Goal: Task Accomplishment & Management: Manage account settings

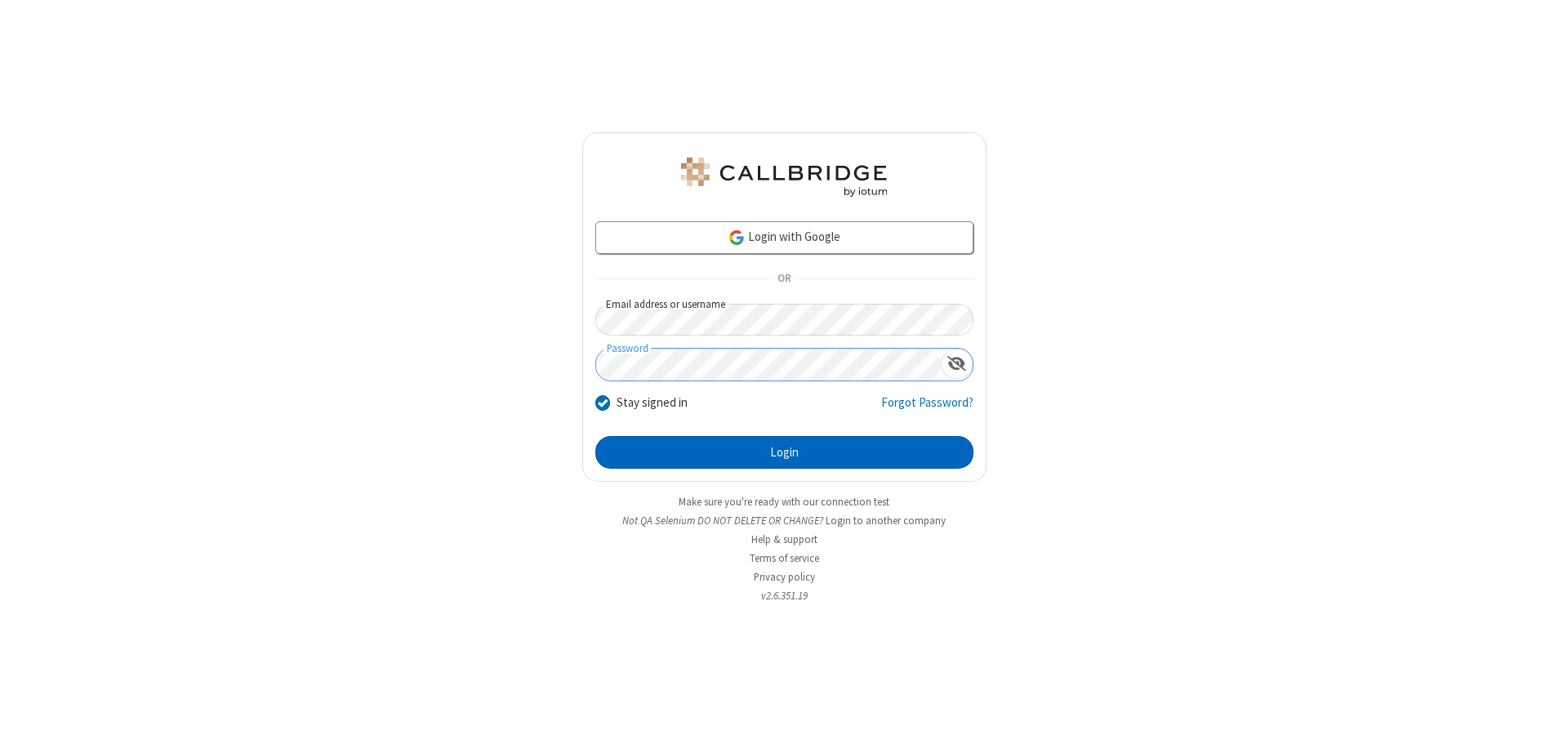
click at [784, 452] on button "Login" at bounding box center [784, 452] width 378 height 33
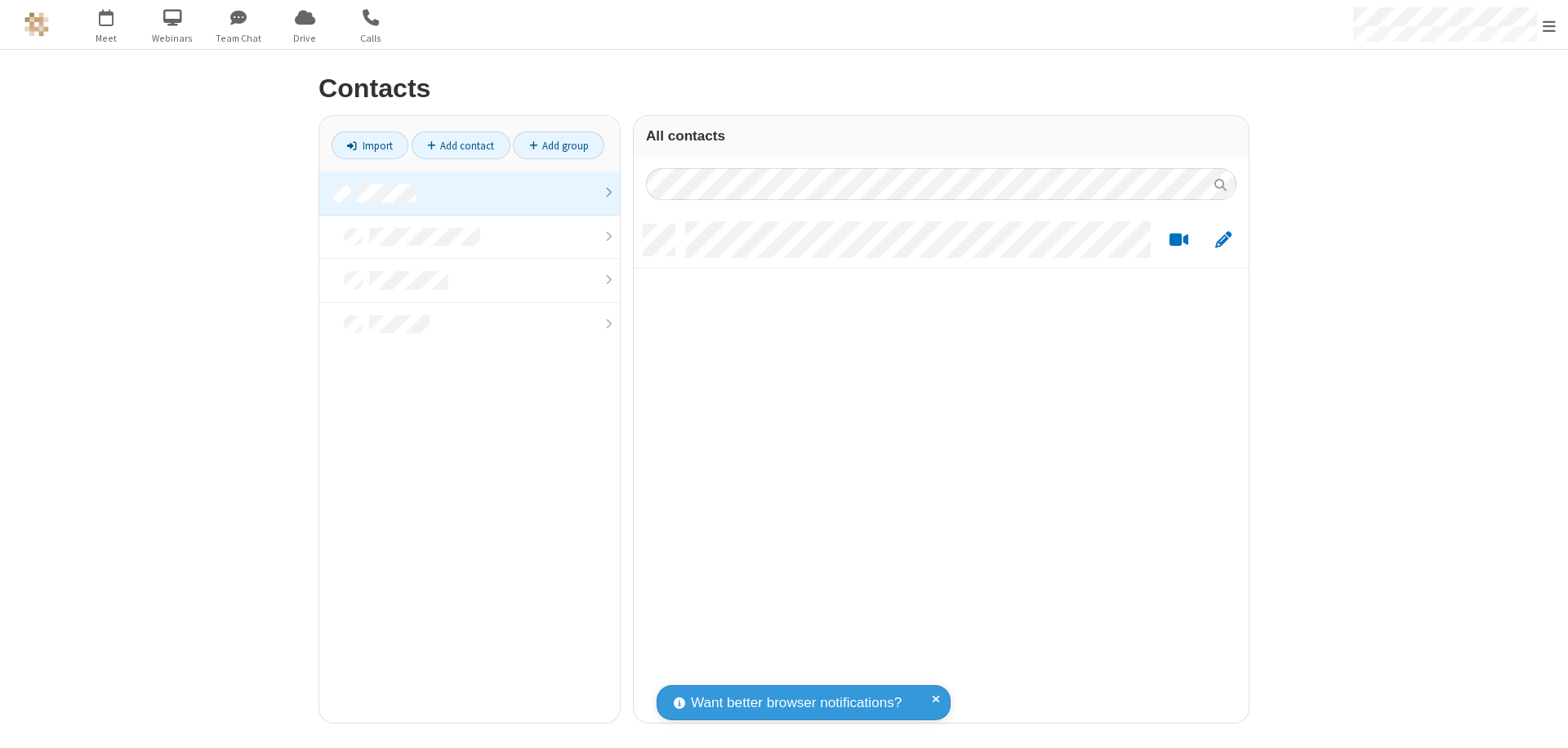
click at [461, 146] on link "Add contact" at bounding box center [461, 145] width 99 height 28
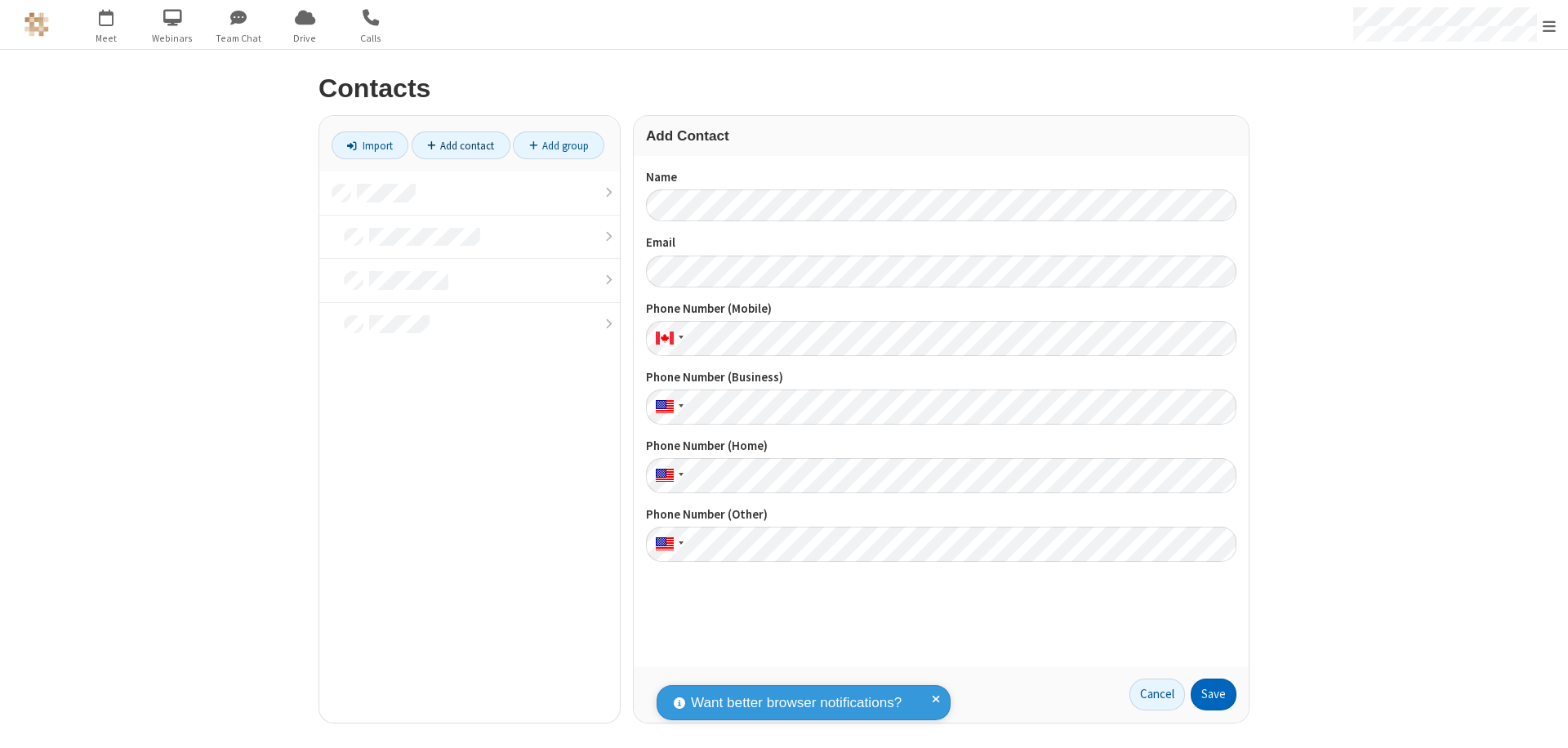
click at [1213, 694] on button "Save" at bounding box center [1213, 695] width 46 height 33
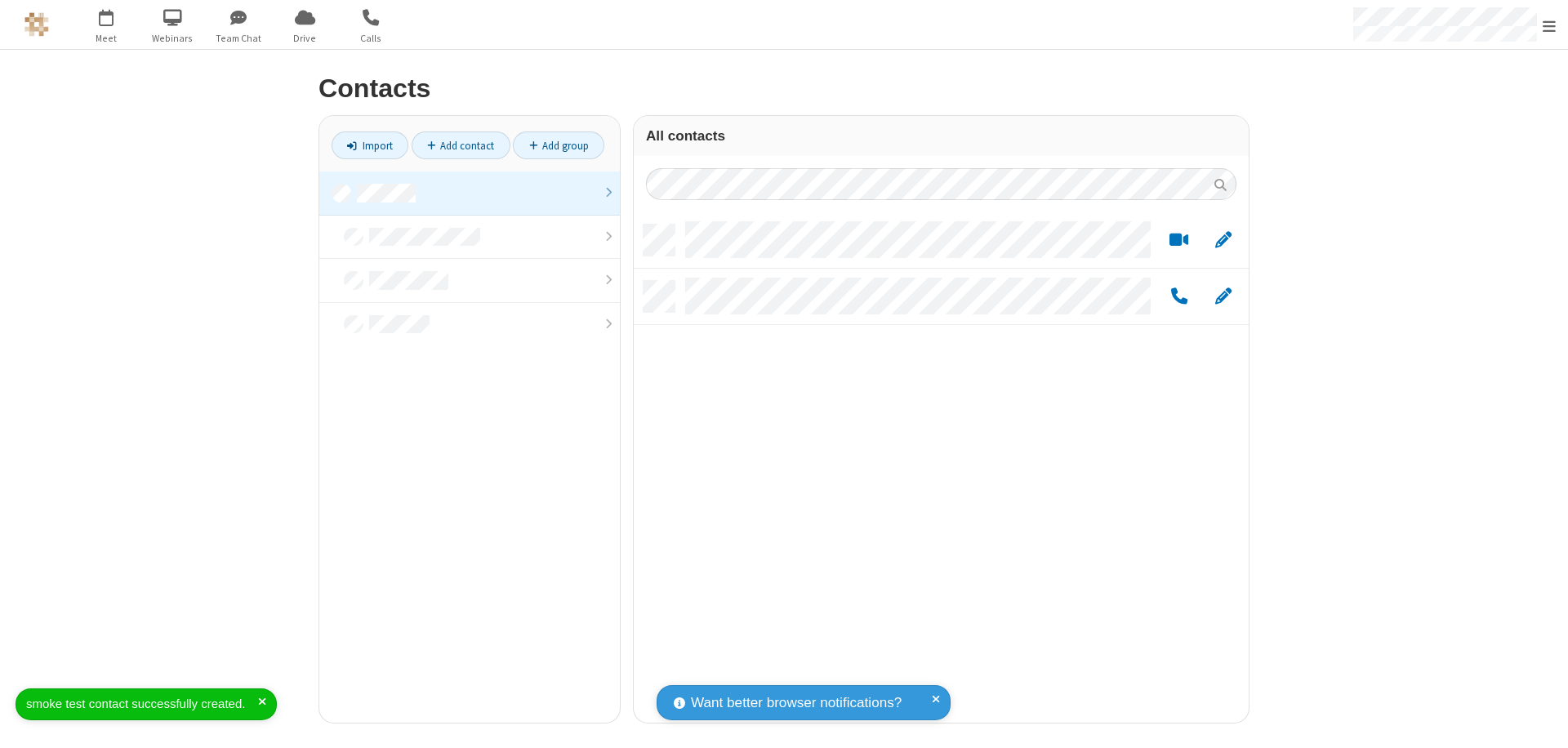
scroll to position [498, 602]
